Goal: Information Seeking & Learning: Check status

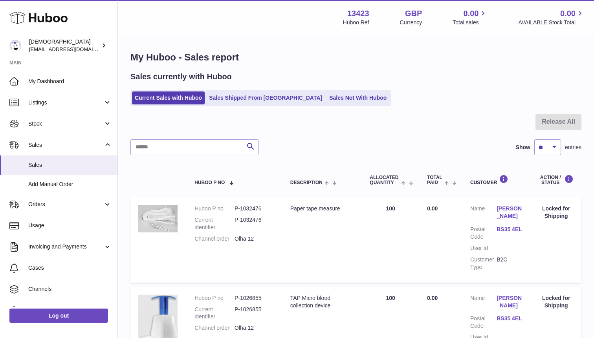
click at [248, 91] on ul "Current Sales with Huboo Sales Shipped From Huboo Sales Not With Huboo" at bounding box center [261, 98] width 261 height 16
click at [247, 96] on link "Sales Shipped From Huboo" at bounding box center [265, 98] width 119 height 13
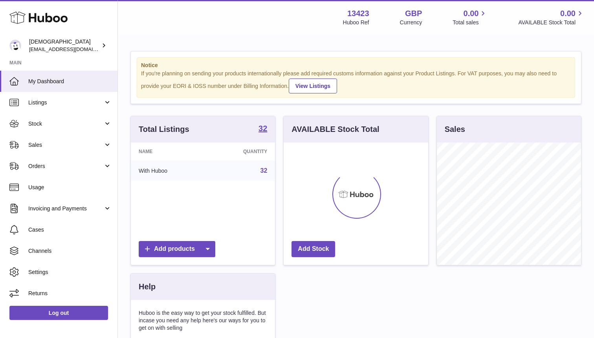
scroll to position [123, 144]
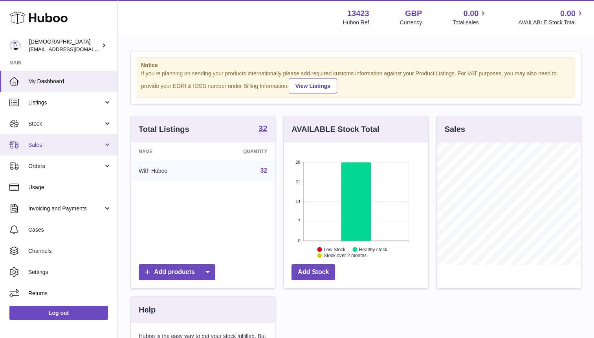
click at [57, 143] on span "Sales" at bounding box center [65, 145] width 75 height 7
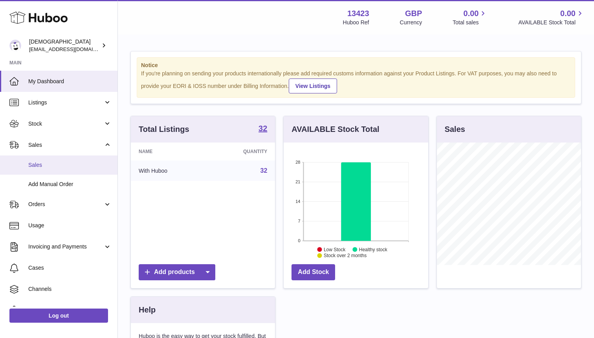
click at [58, 167] on span "Sales" at bounding box center [69, 165] width 83 height 7
